Goal: Information Seeking & Learning: Learn about a topic

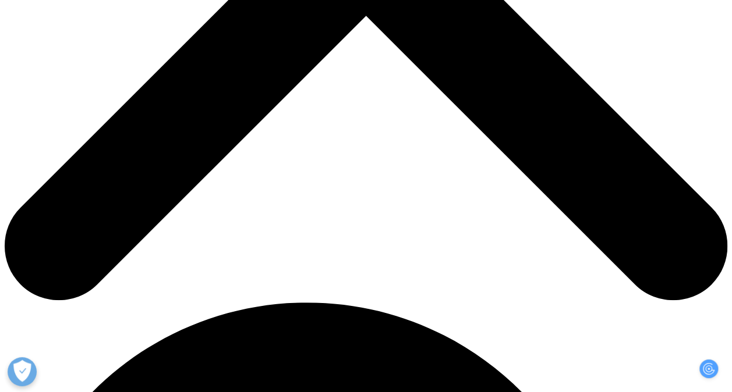
scroll to position [438, 0]
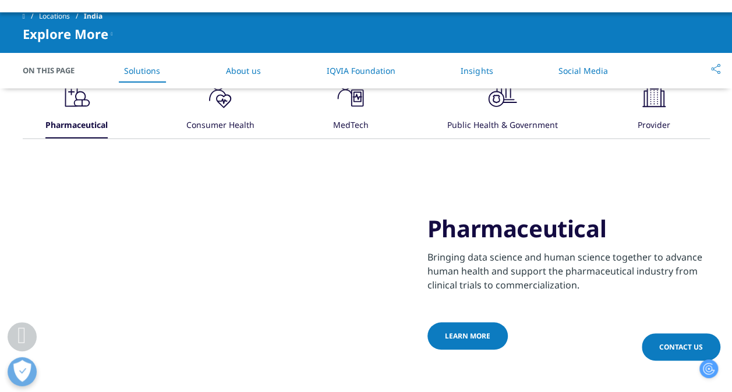
click at [473, 76] on li "Insights" at bounding box center [476, 71] width 55 height 34
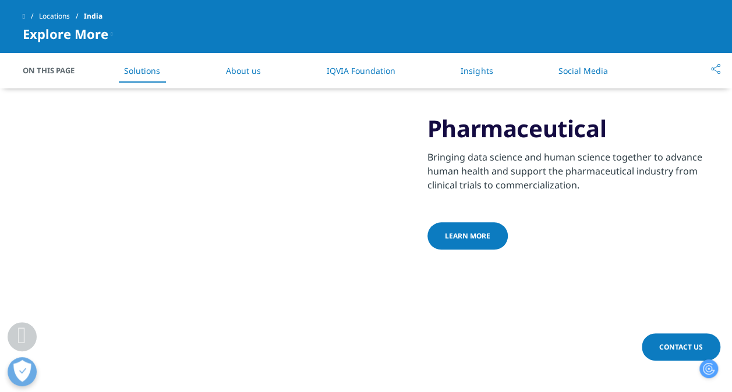
scroll to position [537, 0]
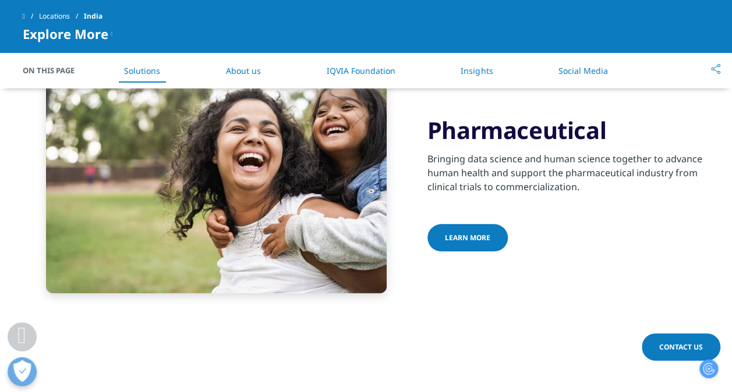
click at [463, 224] on link "Learn more" at bounding box center [467, 237] width 80 height 27
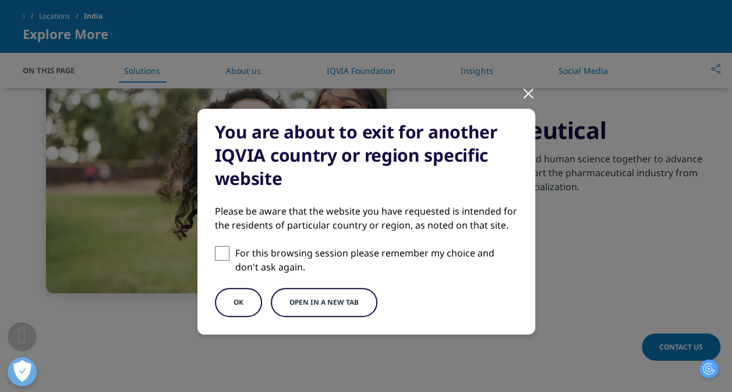
click at [309, 304] on button "Open in a new tab" at bounding box center [324, 302] width 107 height 29
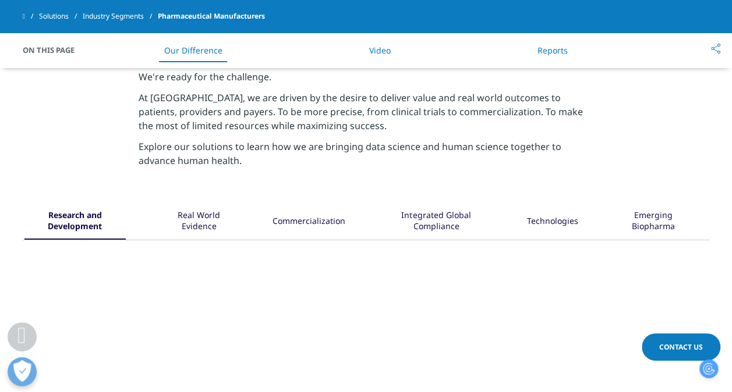
scroll to position [489, 0]
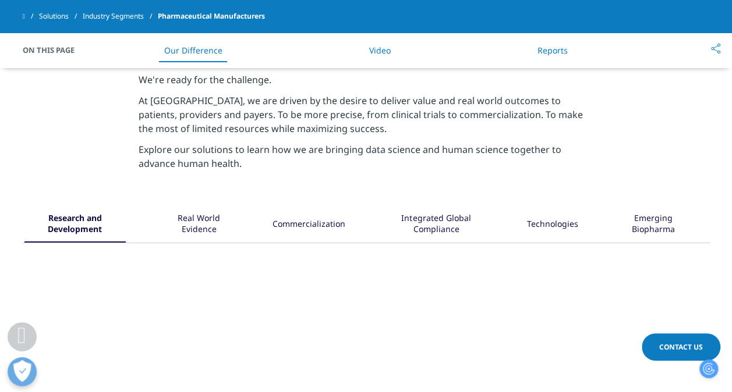
click at [548, 51] on link "Reports" at bounding box center [552, 50] width 30 height 11
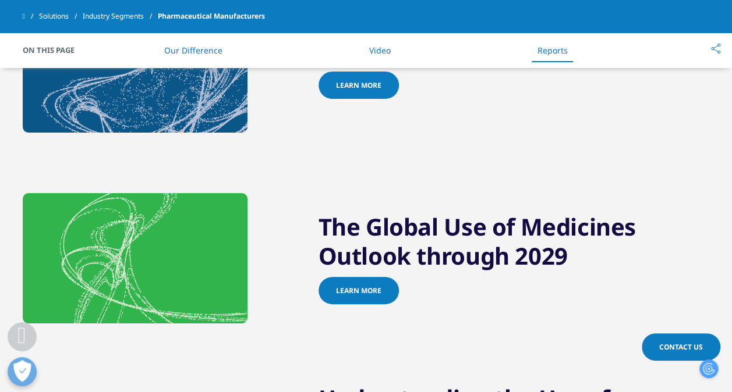
scroll to position [1071, 0]
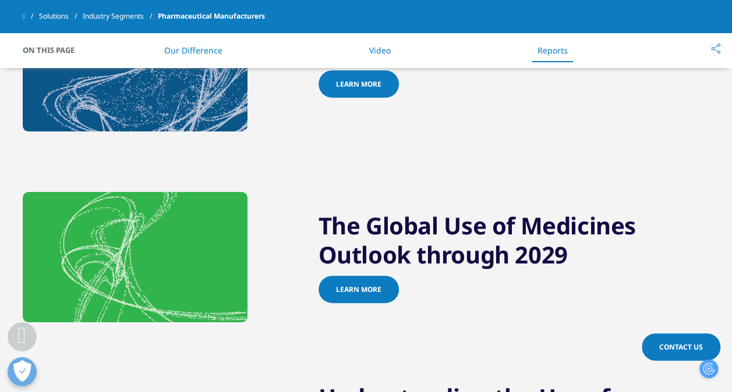
click at [368, 288] on span "Learn more" at bounding box center [358, 290] width 45 height 10
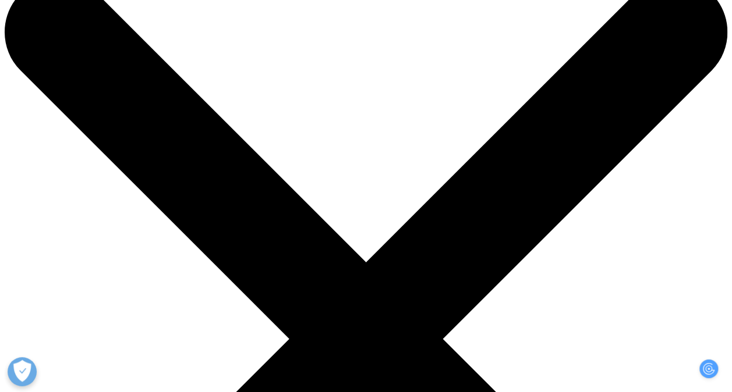
scroll to position [40, 0]
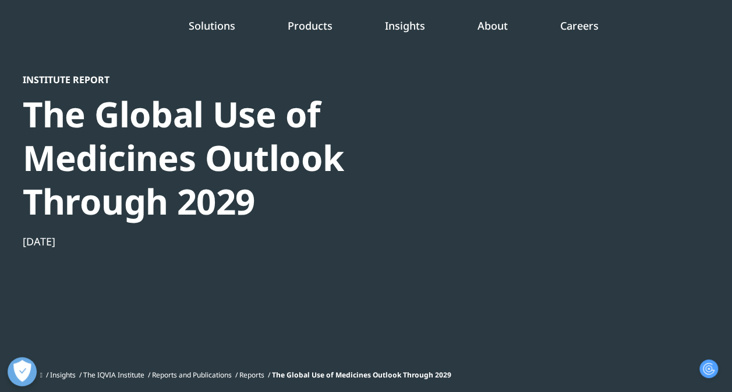
click at [279, 105] on link "Information Management" at bounding box center [285, 106] width 167 height 13
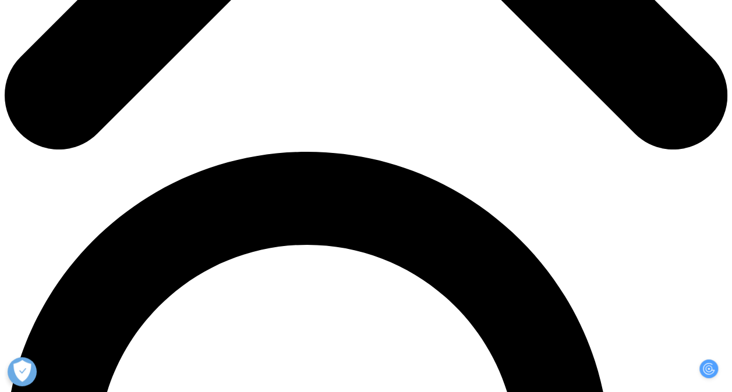
scroll to position [590, 0]
